Goal: Find specific page/section: Find specific page/section

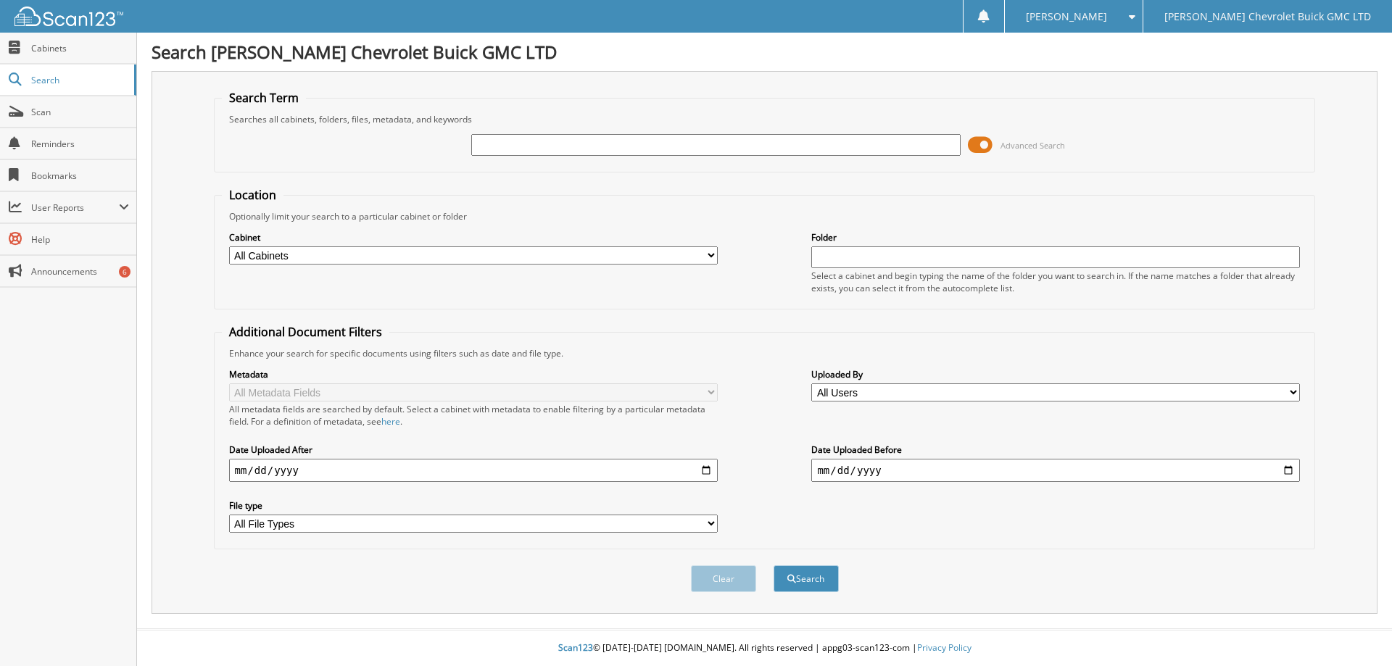
click at [976, 148] on span at bounding box center [980, 145] width 25 height 22
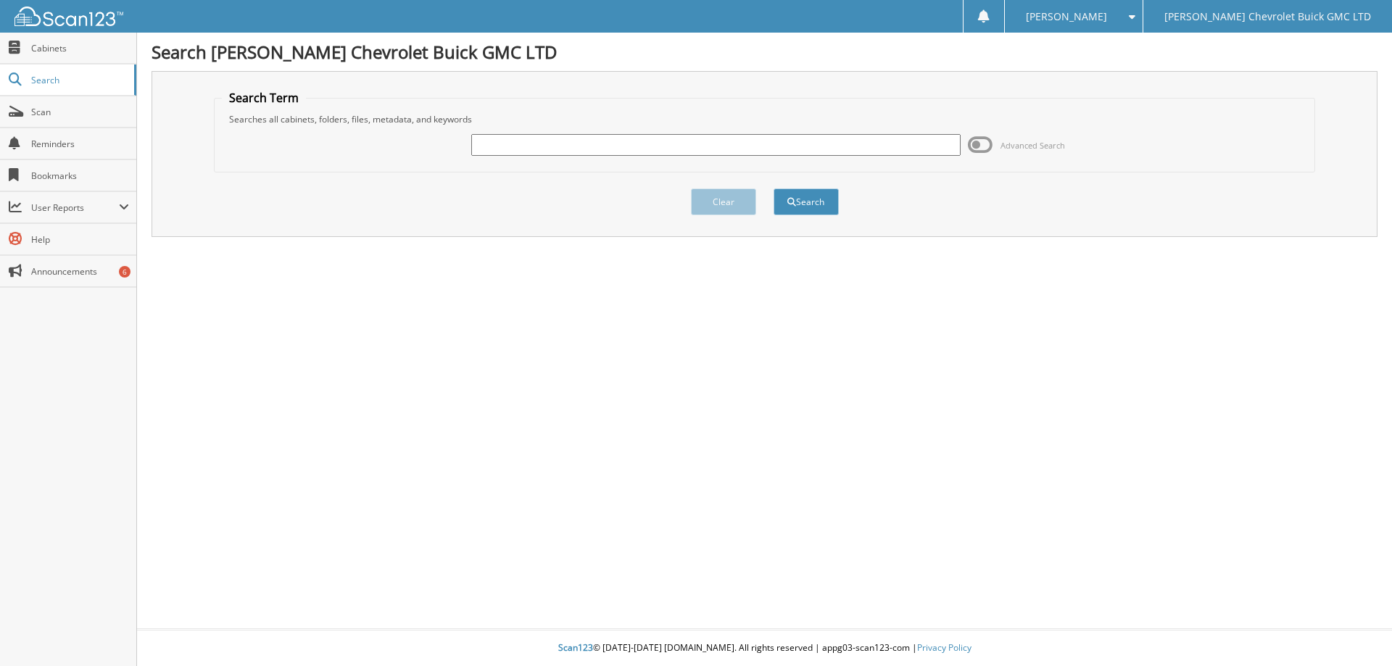
click at [627, 146] on input "text" at bounding box center [715, 145] width 489 height 22
type input "Buskas"
click at [807, 209] on button "Search" at bounding box center [806, 202] width 65 height 27
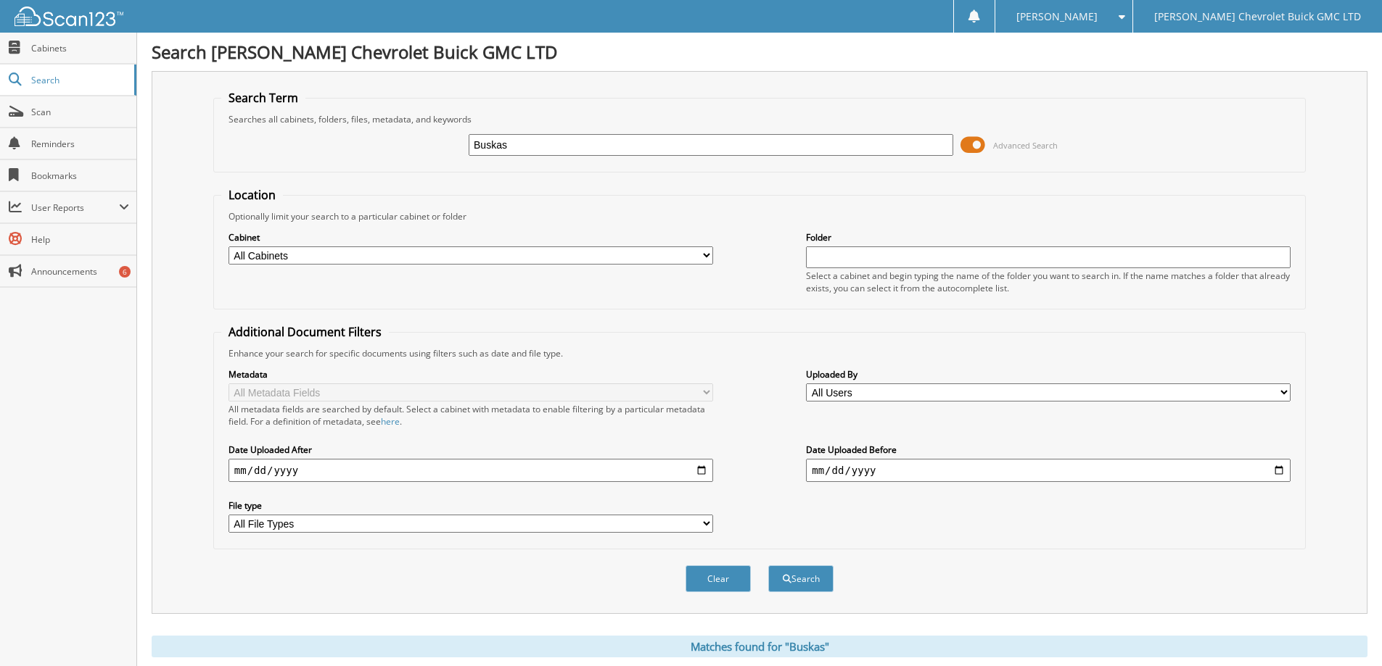
click at [970, 142] on span at bounding box center [972, 145] width 25 height 22
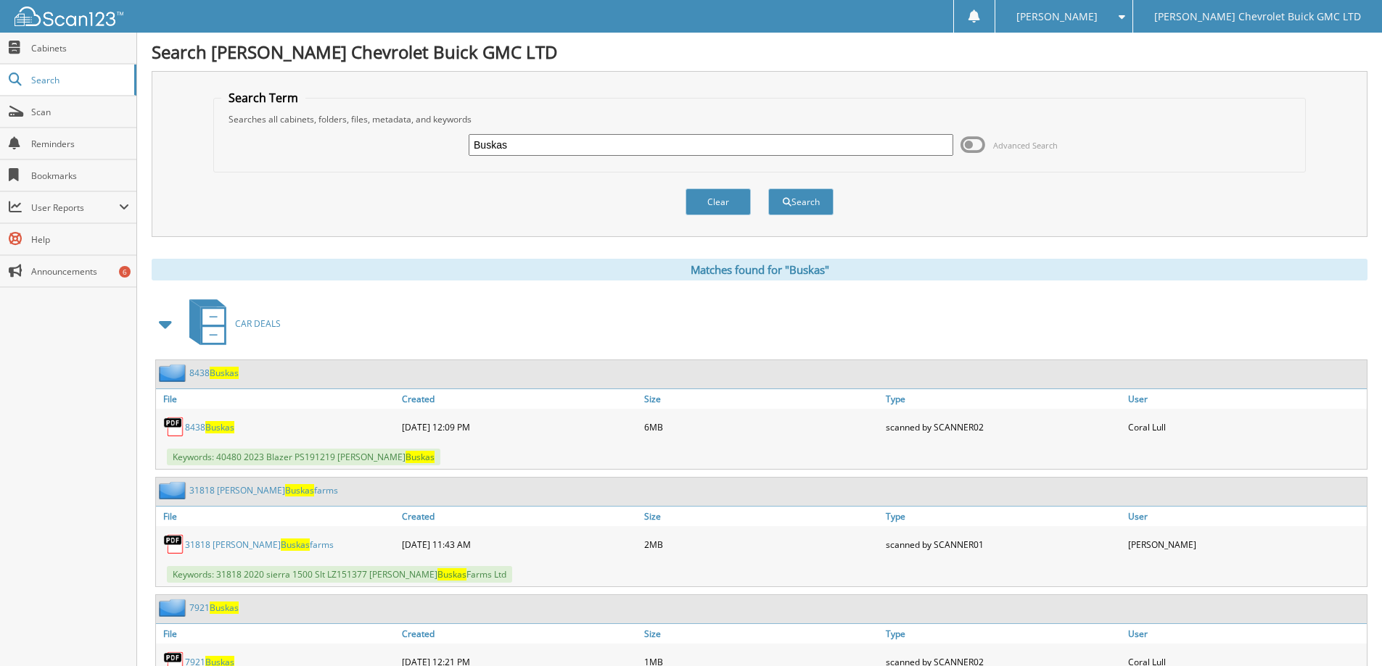
click at [546, 146] on input "Buskas" at bounding box center [710, 145] width 484 height 22
type input "Buskas Farms"
click at [804, 200] on button "Search" at bounding box center [800, 202] width 65 height 27
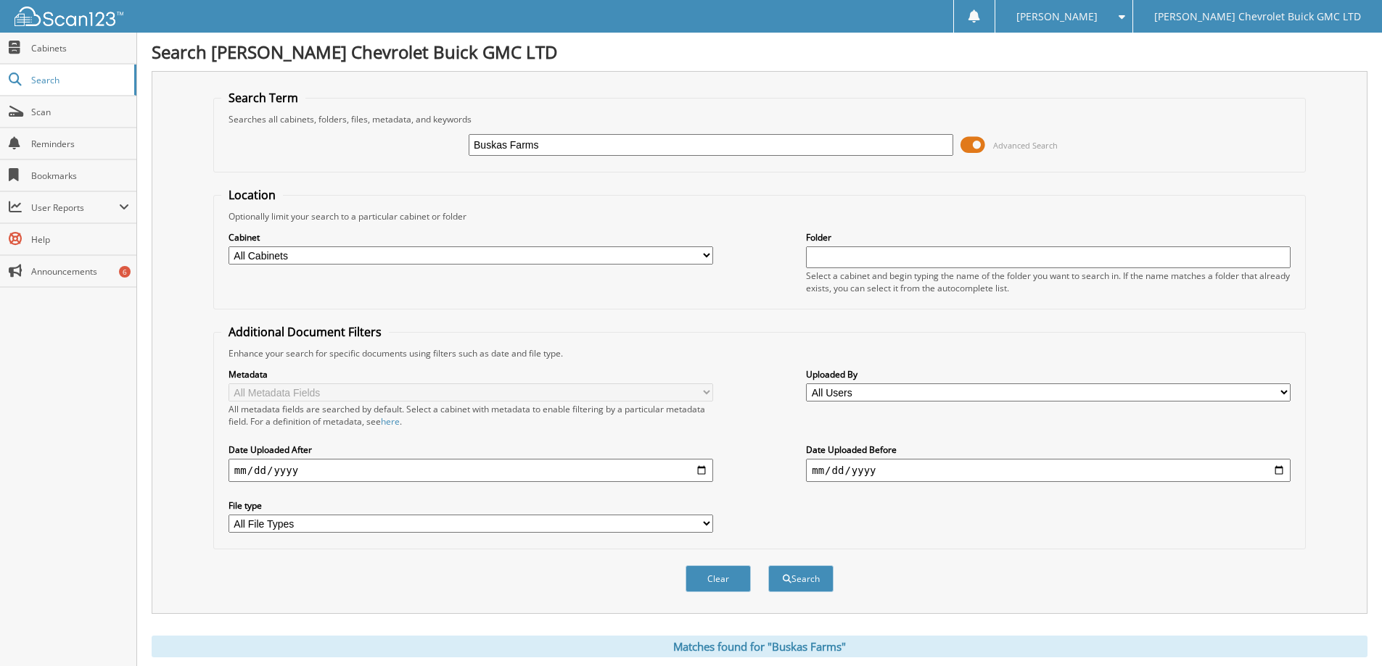
click at [968, 144] on span at bounding box center [972, 145] width 25 height 22
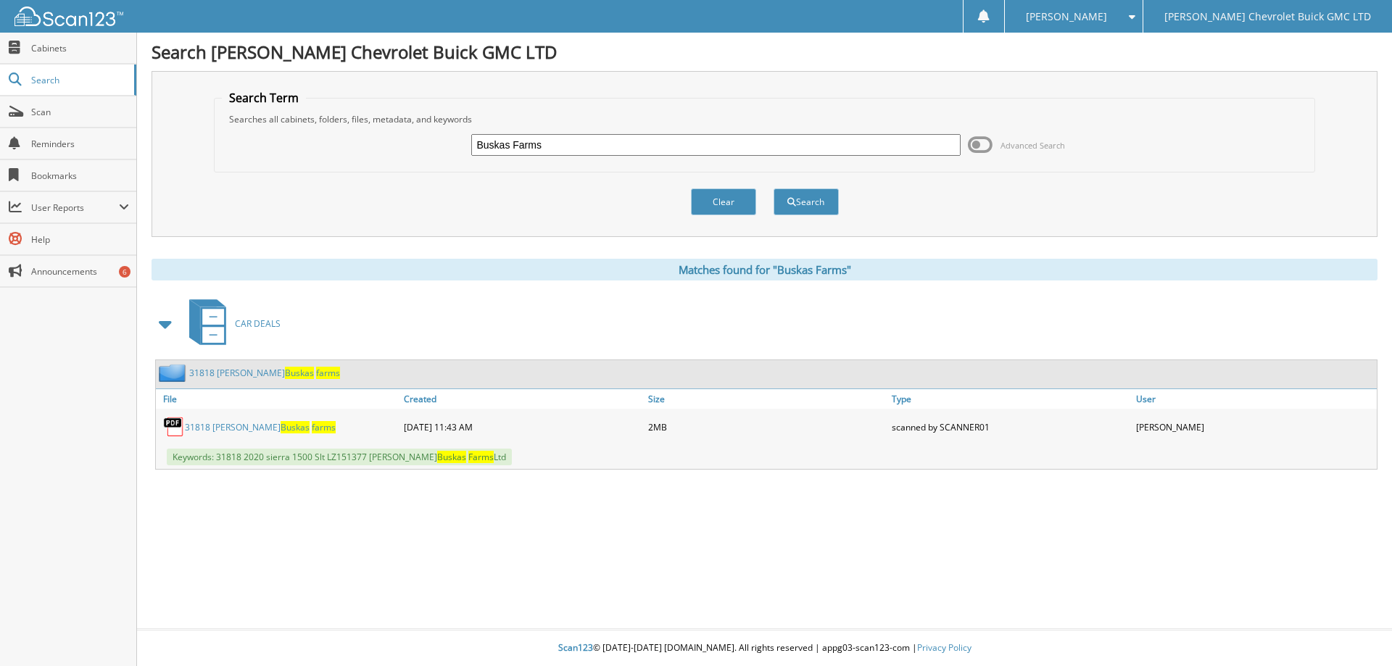
click at [1136, 20] on span at bounding box center [1129, 17] width 14 height 10
click at [1142, 70] on link "Logout" at bounding box center [1073, 70] width 137 height 25
